Goal: Task Accomplishment & Management: Manage account settings

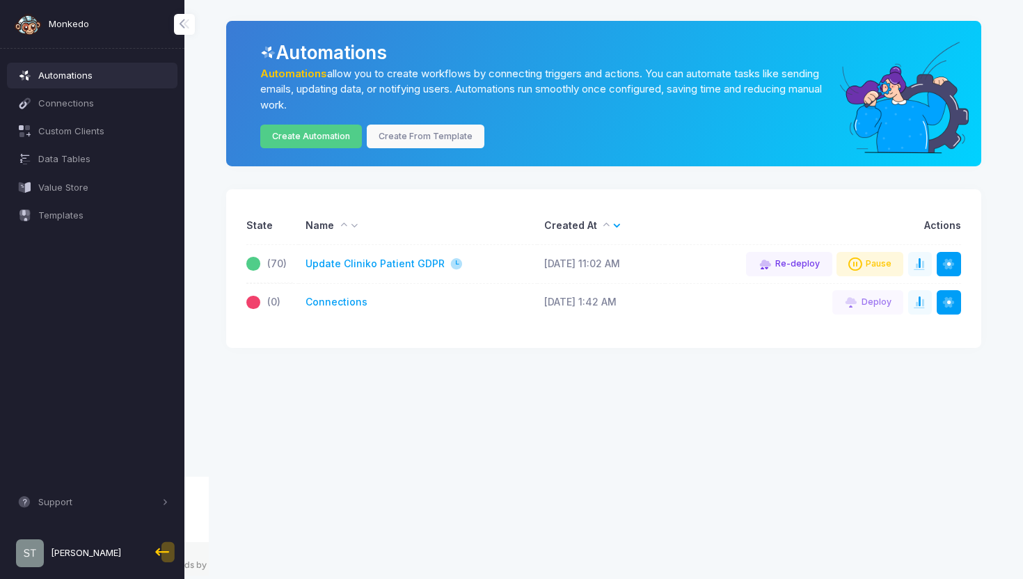
click at [35, 546] on img at bounding box center [30, 554] width 28 height 28
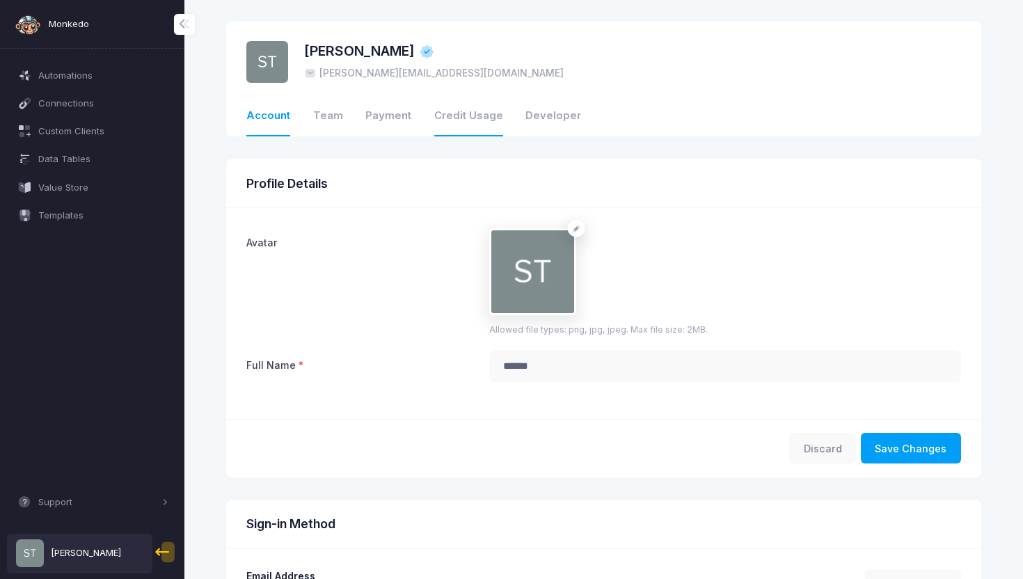
click at [448, 111] on link "Credit Usage" at bounding box center [468, 117] width 69 height 40
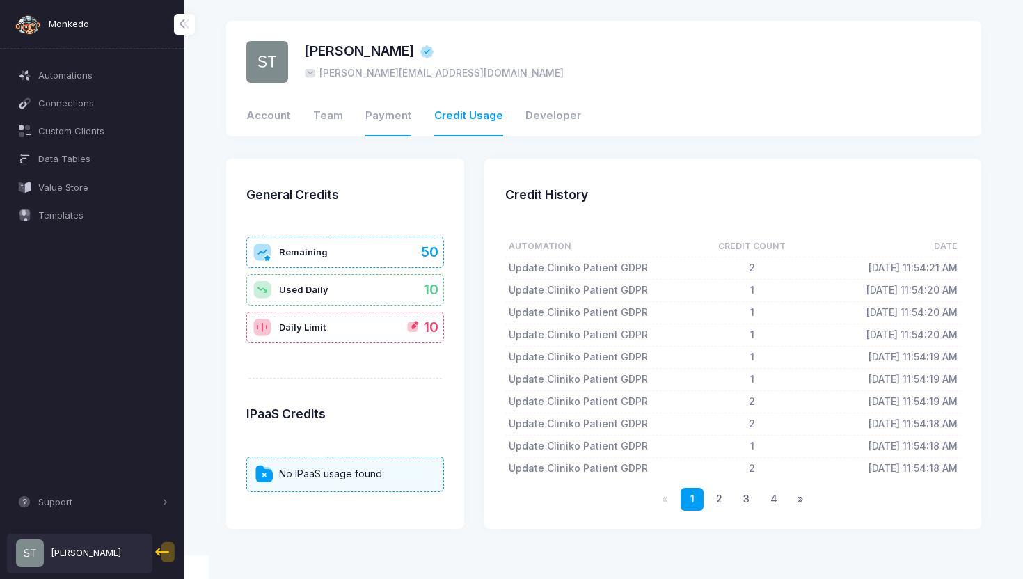
click at [385, 115] on link "Payment" at bounding box center [388, 117] width 46 height 40
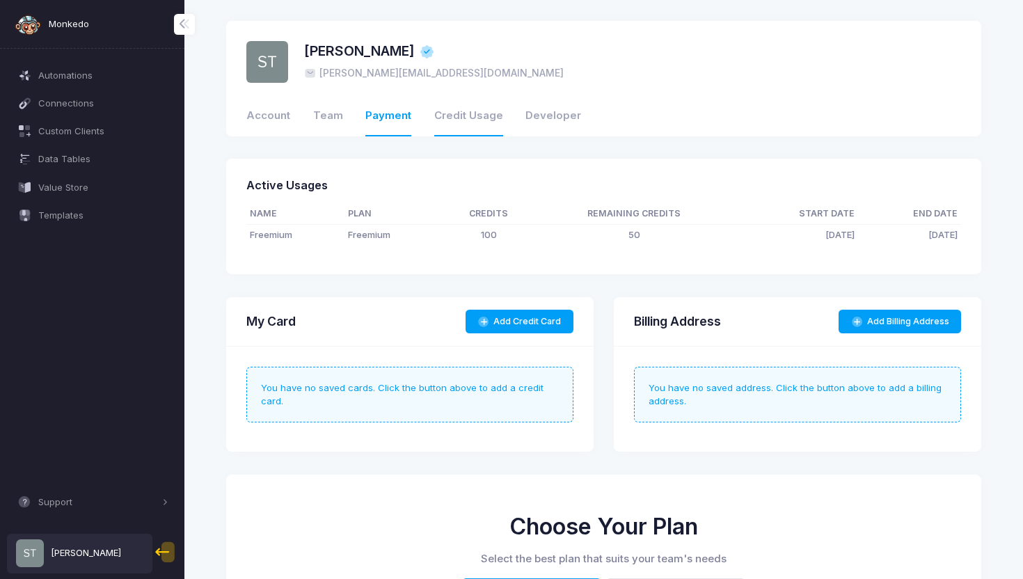
click at [457, 114] on link "Credit Usage" at bounding box center [468, 117] width 69 height 40
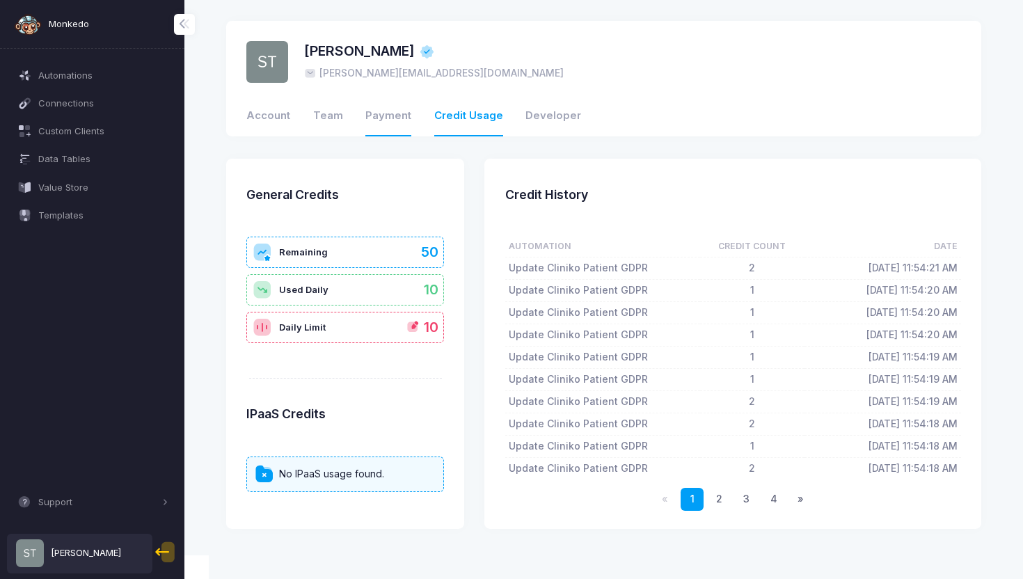
click at [378, 123] on link "Payment" at bounding box center [388, 117] width 46 height 40
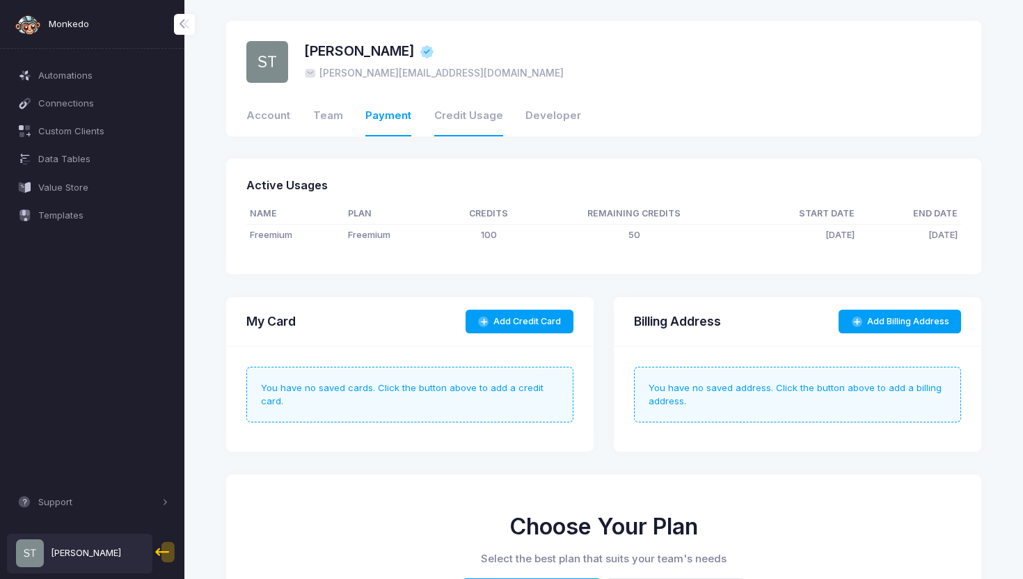
click at [459, 116] on link "Credit Usage" at bounding box center [468, 117] width 69 height 40
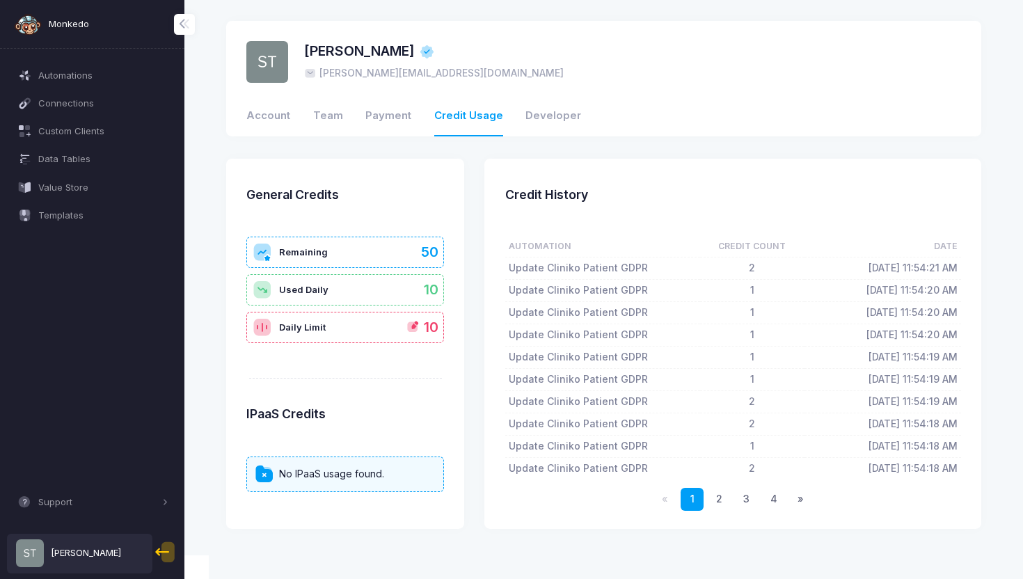
click at [312, 294] on span "Used Daily" at bounding box center [303, 290] width 49 height 14
drag, startPoint x: 278, startPoint y: 326, endPoint x: 329, endPoint y: 326, distance: 50.1
click at [329, 326] on div "Daily Limit New Limit ** Maximum limit is remaining credits: 50 Update 10" at bounding box center [345, 327] width 198 height 31
copy span "Daily Limit"
click at [297, 253] on span "Remaining" at bounding box center [303, 253] width 49 height 14
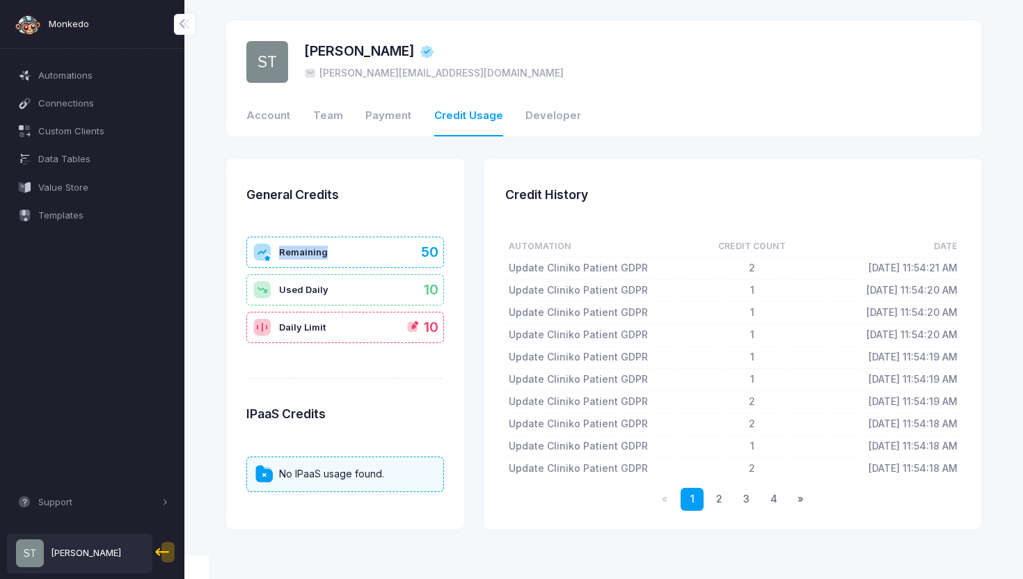
click at [297, 253] on span "Remaining" at bounding box center [303, 253] width 49 height 14
copy span "Remaining"
click at [44, 77] on span "Automations" at bounding box center [103, 76] width 130 height 14
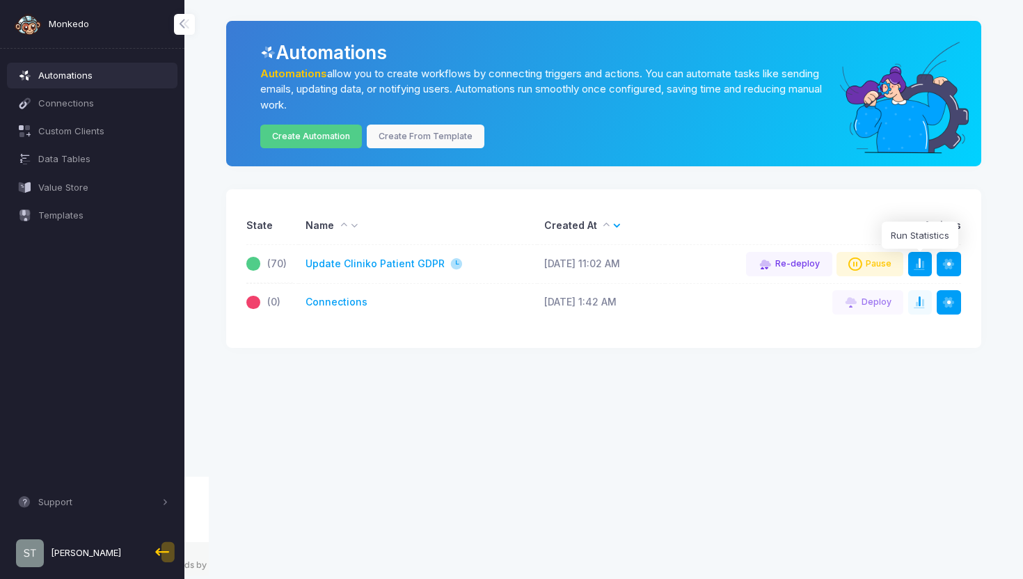
click at [927, 263] on span at bounding box center [927, 265] width 1 height 14
click at [373, 262] on link "Update Cliniko Patient GDPR" at bounding box center [375, 264] width 139 height 15
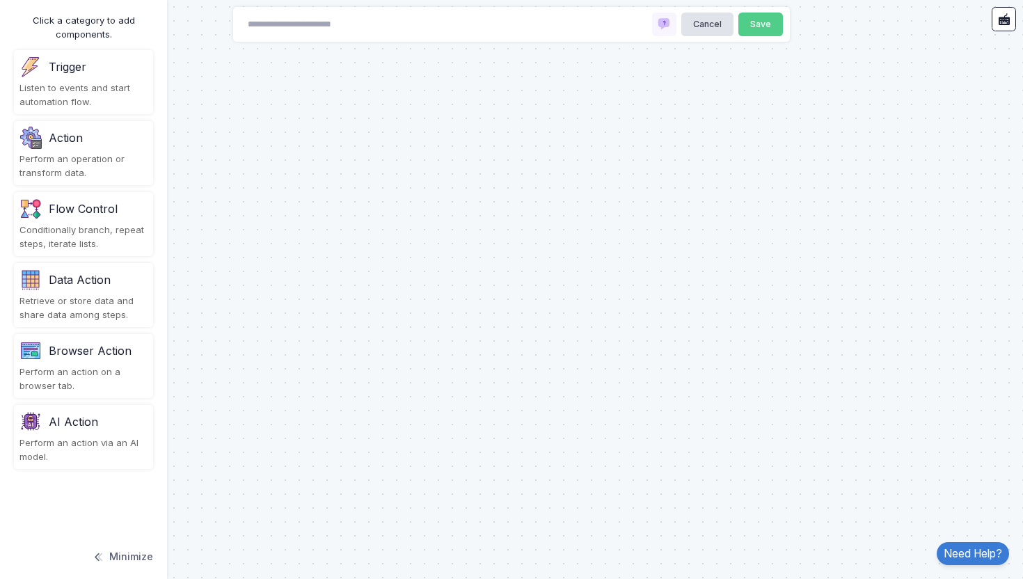
type input "**********"
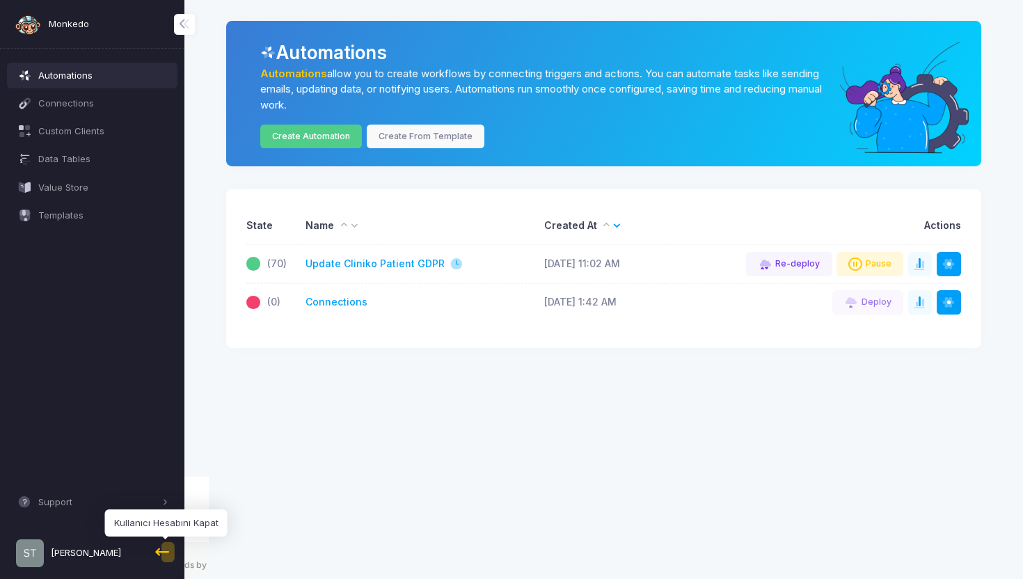
click at [162, 546] on span at bounding box center [164, 552] width 25 height 25
